Goal: Navigation & Orientation: Find specific page/section

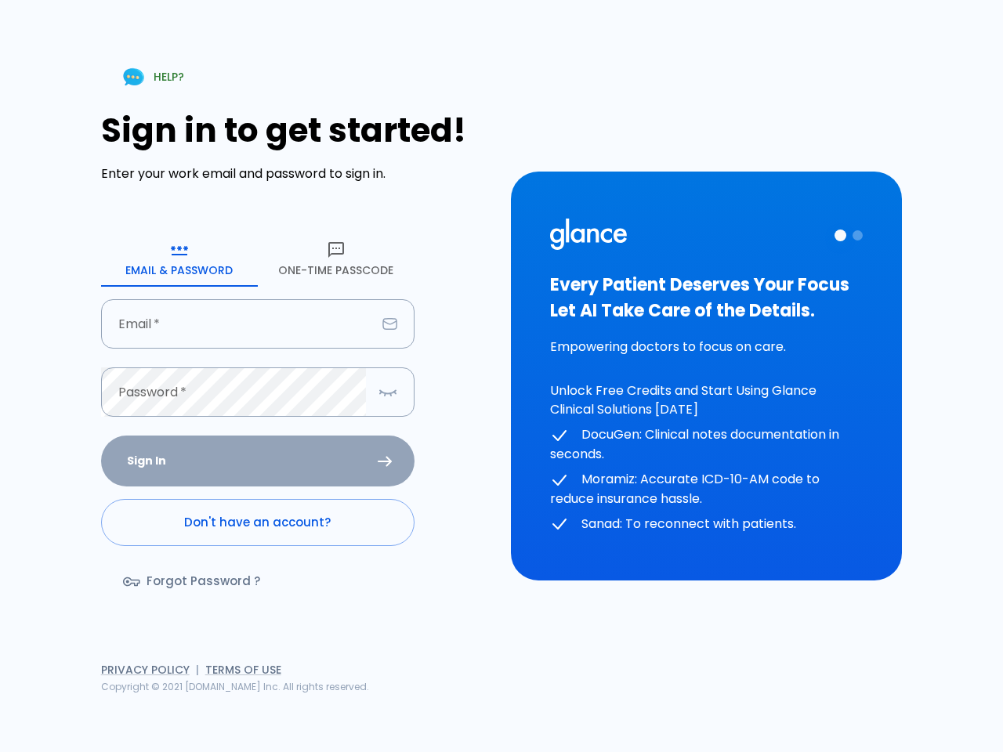
click at [728, 696] on div "HELP? Sign in to get started! Enter your work email and password to sign in. Em…" at bounding box center [501, 376] width 965 height 752
click at [179, 258] on icon "button" at bounding box center [179, 249] width 19 height 19
click at [336, 258] on icon "button" at bounding box center [336, 249] width 19 height 19
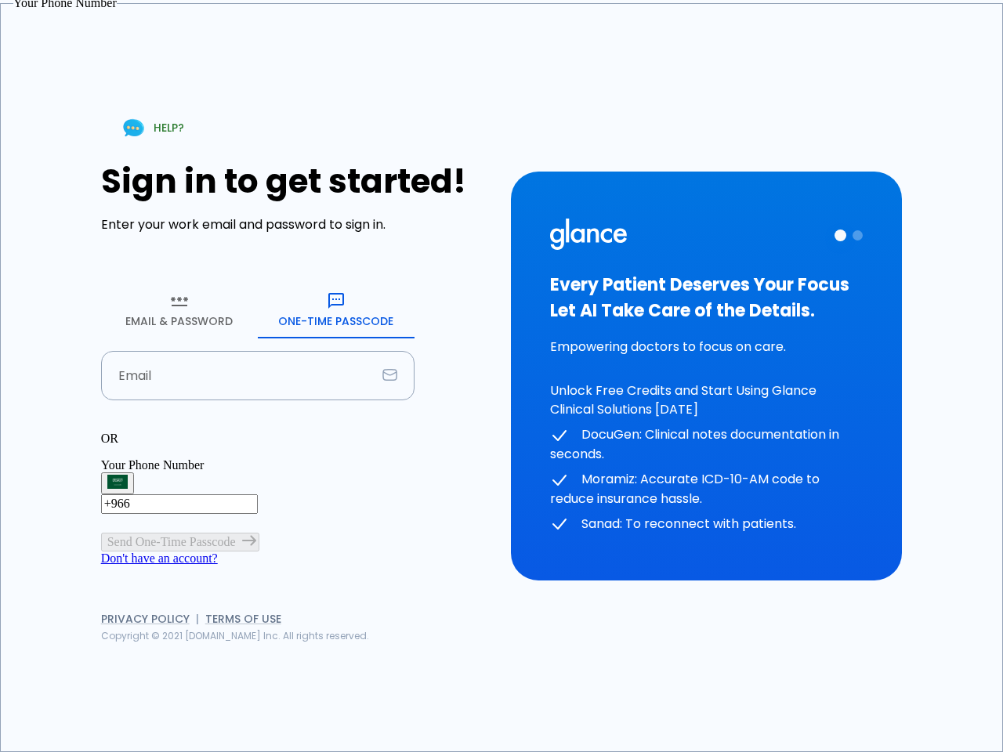
click at [258, 351] on input "Email" at bounding box center [238, 375] width 275 height 49
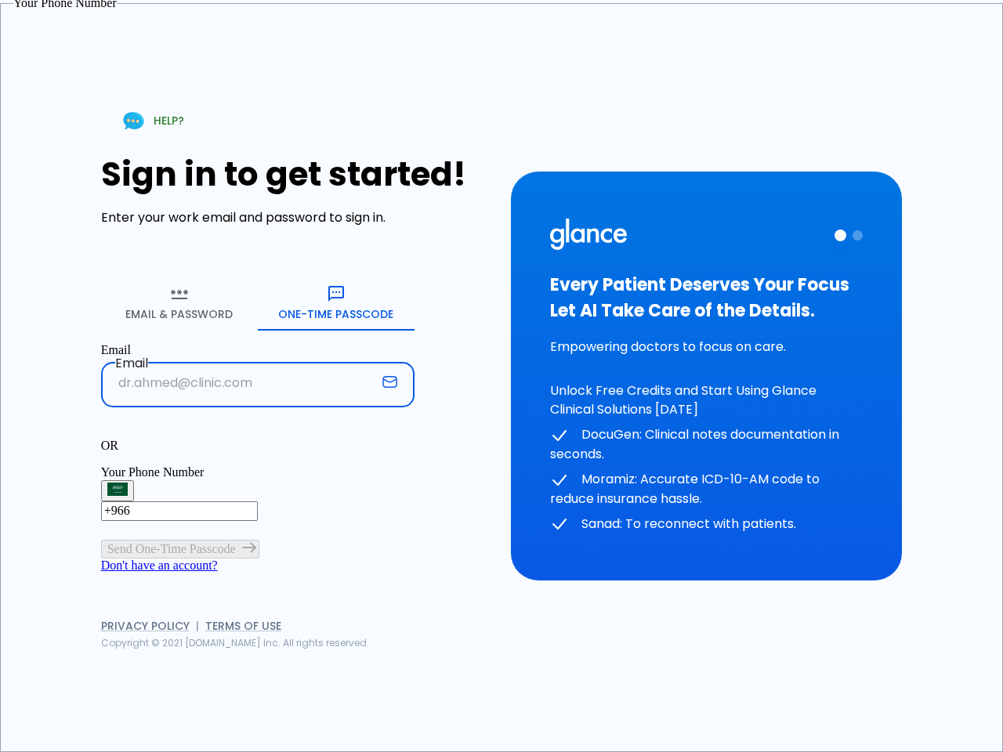
click at [258, 439] on p "OR" at bounding box center [257, 446] width 313 height 14
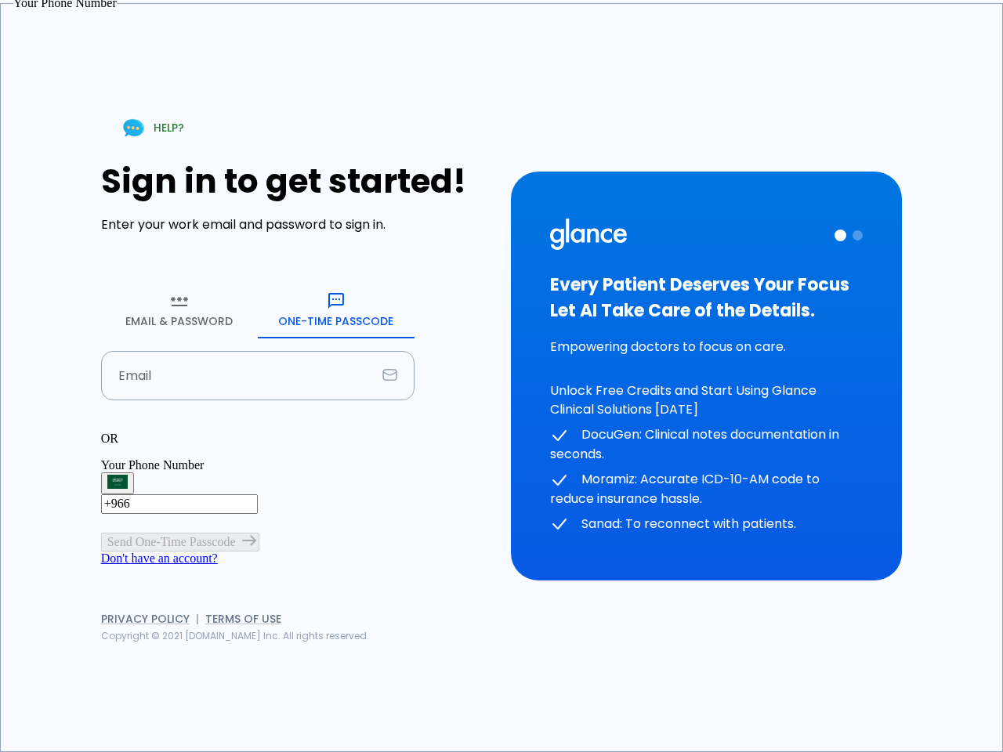
click at [388, 432] on div "OR" at bounding box center [257, 439] width 313 height 14
click at [706, 376] on div "Every Patient Deserves Your Focus Let AI Take Care of the Details. Empowering d…" at bounding box center [706, 377] width 313 height 316
